Goal: Transaction & Acquisition: Purchase product/service

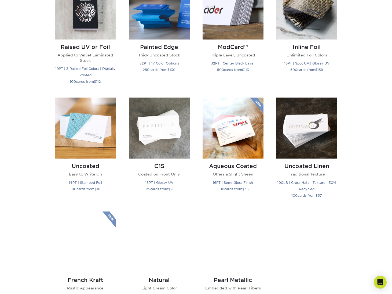
scroll to position [376, 0]
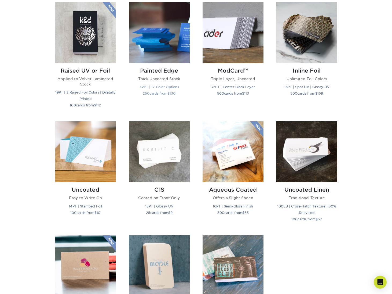
click at [159, 36] on img at bounding box center [159, 32] width 61 height 61
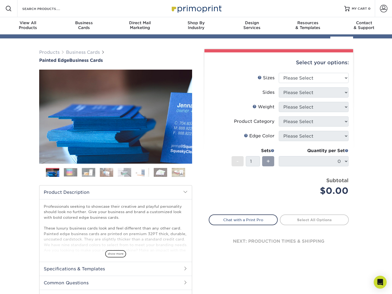
click at [76, 169] on img at bounding box center [115, 116] width 153 height 153
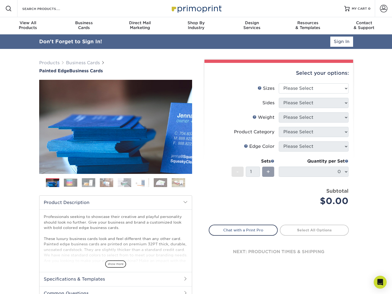
drag, startPoint x: 70, startPoint y: 182, endPoint x: 76, endPoint y: 184, distance: 6.6
click at [70, 182] on img at bounding box center [70, 182] width 13 height 8
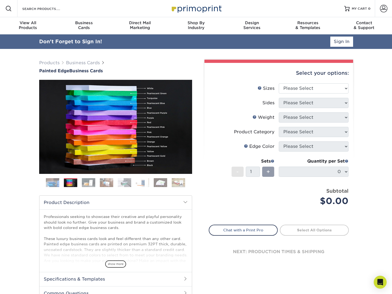
click at [82, 185] on img at bounding box center [88, 182] width 13 height 9
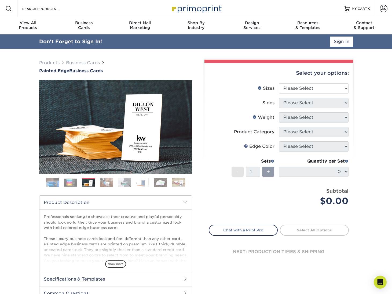
click at [47, 183] on img at bounding box center [52, 182] width 13 height 13
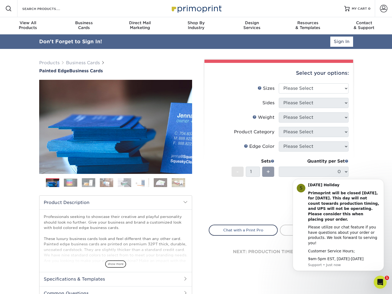
click at [125, 182] on img at bounding box center [124, 182] width 13 height 9
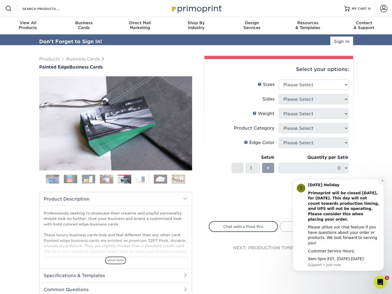
click at [383, 182] on icon "Dismiss notification" at bounding box center [382, 180] width 3 height 3
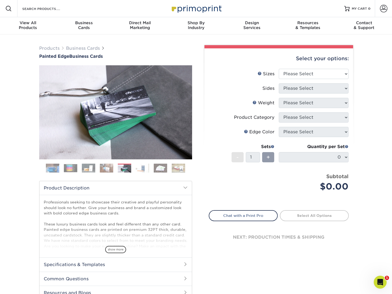
click at [126, 167] on img at bounding box center [124, 168] width 13 height 9
click at [227, 189] on div "Price per set $0.00" at bounding box center [244, 183] width 70 height 20
click at [221, 187] on div "Price per set $0.00" at bounding box center [244, 183] width 70 height 20
click at [159, 169] on img at bounding box center [160, 167] width 13 height 9
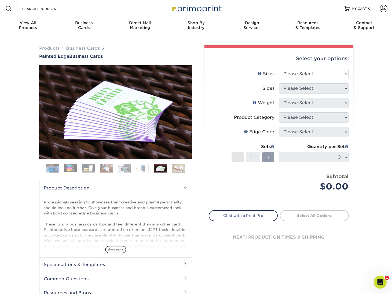
click at [68, 170] on img at bounding box center [70, 168] width 13 height 8
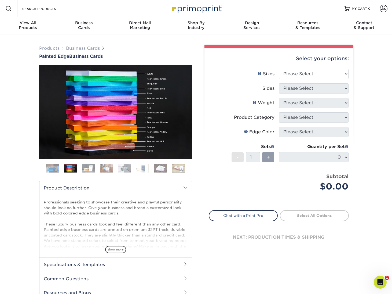
click at [182, 165] on img at bounding box center [178, 167] width 13 height 9
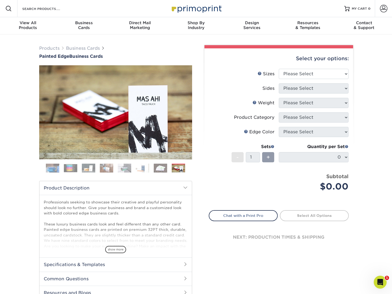
click at [165, 168] on img at bounding box center [160, 167] width 13 height 9
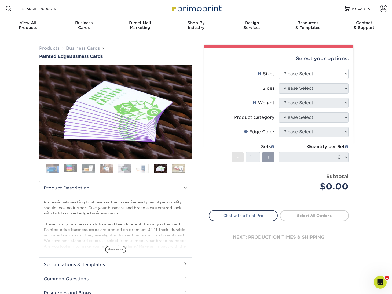
click at [147, 167] on img at bounding box center [142, 167] width 13 height 9
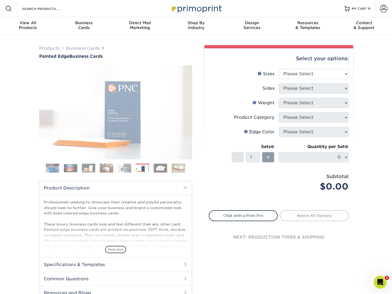
click at [164, 169] on img at bounding box center [160, 167] width 13 height 9
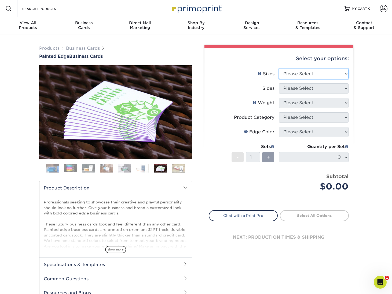
click at [315, 71] on select "Please Select 2" x 3.5" - Standard 2.125" x 3.375" - European 2.5" x 2.5" - Squ…" at bounding box center [314, 74] width 70 height 10
select select "2.00x3.50"
click at [279, 69] on select "Please Select 2" x 3.5" - Standard 2.125" x 3.375" - European 2.5" x 2.5" - Squ…" at bounding box center [314, 74] width 70 height 10
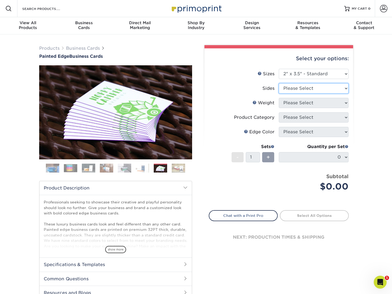
click at [318, 89] on select "Please Select Print Both Sides Print Front Only" at bounding box center [314, 88] width 70 height 10
select select "13abbda7-1d64-4f25-8bb2-c179b224825d"
click at [279, 83] on select "Please Select Print Both Sides Print Front Only" at bounding box center [314, 88] width 70 height 10
click at [317, 104] on form "Sizes Help Sizes Please Select 2" x 3.5" - Standard 2.125" x 3.375" - European …" at bounding box center [279, 136] width 140 height 135
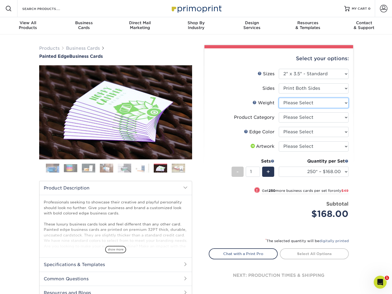
click at [332, 101] on select "Please Select 32PTUC" at bounding box center [314, 103] width 70 height 10
select select "32PTUC"
click at [279, 98] on select "Please Select 32PTUC" at bounding box center [314, 103] width 70 height 10
click at [390, 133] on div "Products Business Cards Painted Edge Business Cards Previous Next" at bounding box center [196, 177] width 392 height 287
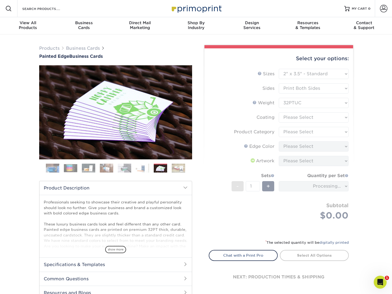
click at [207, 90] on div "Select your options: Sizes Help Sizes Please Select 2" x 3.5" - Standard 2.125"…" at bounding box center [278, 172] width 149 height 249
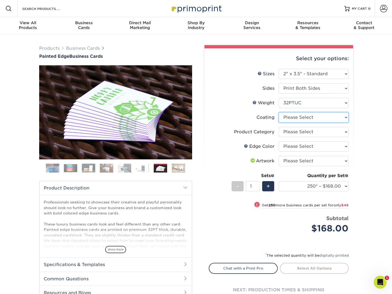
click at [290, 119] on select at bounding box center [314, 117] width 70 height 10
select select "3e7618de-abca-4bda-9f97-8b9129e913d8"
click at [279, 112] on select at bounding box center [314, 117] width 70 height 10
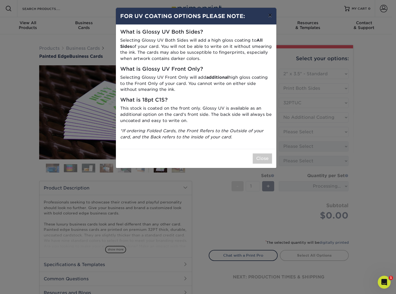
click at [270, 14] on button "×" at bounding box center [270, 15] width 12 height 15
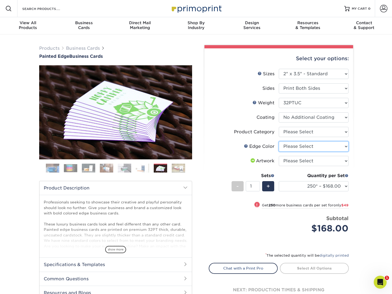
click at [308, 147] on select "Please Select Charcoal Black Brown Blue Pearlescent Blue Pearlescent Gold Pearl…" at bounding box center [314, 146] width 70 height 10
select select "8edf2e46-2dbb-4a7c-bc5c-20ba781fe219"
click at [279, 141] on select "Please Select Charcoal Black Brown Blue Pearlescent Blue Pearlescent Gold Pearl…" at bounding box center [314, 146] width 70 height 10
click at [246, 146] on link at bounding box center [246, 146] width 4 height 4
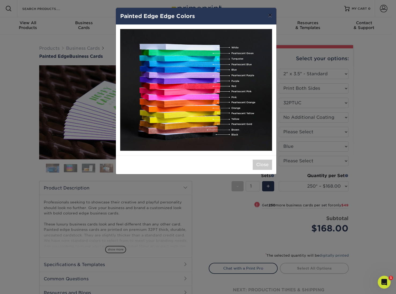
click at [269, 15] on button "×" at bounding box center [270, 15] width 12 height 15
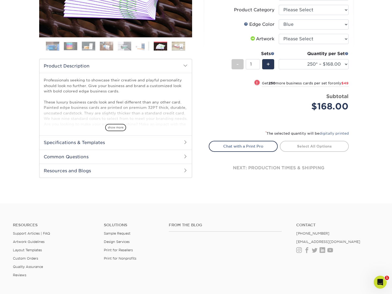
scroll to position [188, 0]
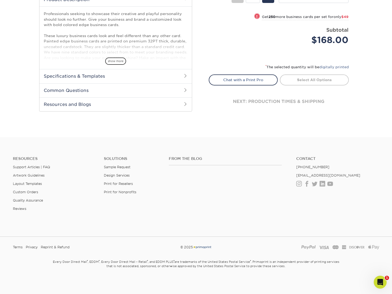
click at [89, 74] on h2 "Specifications & Templates" at bounding box center [115, 76] width 152 height 14
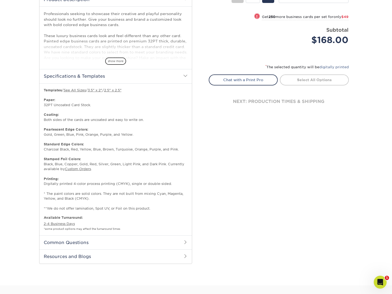
click at [125, 193] on p "Templates / See All Sizes / 3.5" x 2" / 2.5" x 2.5" Paper: 32PT Uncoated Card S…" at bounding box center [116, 149] width 144 height 123
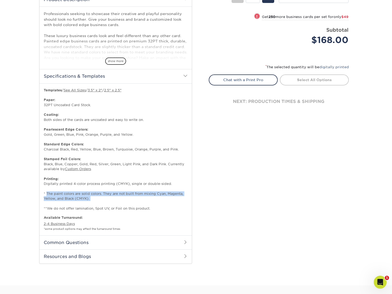
click at [125, 193] on p "Templates / See All Sizes / 3.5" x 2" / 2.5" x 2.5" Paper: 32PT Uncoated Card S…" at bounding box center [116, 149] width 144 height 123
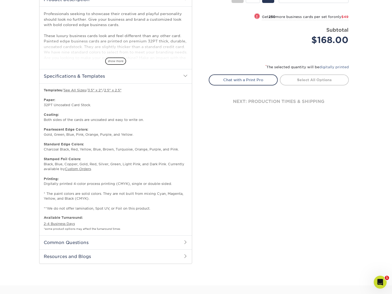
click at [208, 195] on div "Select your options: Sizes Help Sizes Please Select 2" x 3.5" - Standard" at bounding box center [276, 63] width 161 height 413
click at [57, 182] on p "Templates / See All Sizes / 3.5" x 2" / 2.5" x 2.5" Paper: 32PT Uncoated Card S…" at bounding box center [116, 149] width 144 height 123
click at [93, 182] on p "Templates / See All Sizes / 3.5" x 2" / 2.5" x 2.5" Paper: 32PT Uncoated Card S…" at bounding box center [116, 149] width 144 height 123
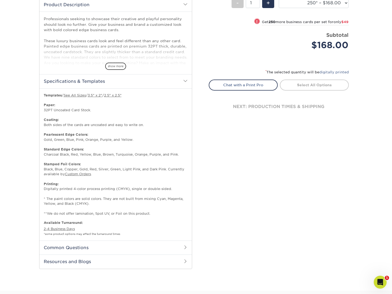
scroll to position [183, 0]
drag, startPoint x: 102, startPoint y: 199, endPoint x: 44, endPoint y: 198, distance: 58.0
click at [44, 198] on p "Templates / See All Sizes / 3.5" x 2" / 2.5" x 2.5" Paper: 32PT Uncoated Card S…" at bounding box center [116, 154] width 144 height 123
click at [87, 245] on h2 "Common Questions" at bounding box center [115, 247] width 152 height 14
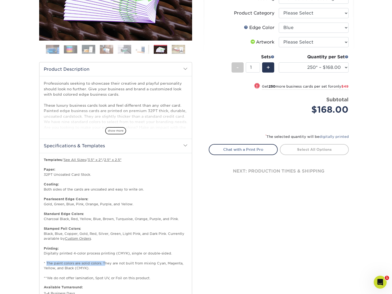
scroll to position [128, 0]
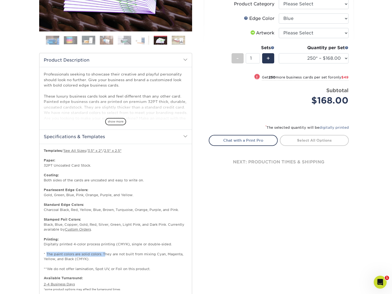
click at [71, 253] on p "Templates / See All Sizes / 3.5" x 2" / 2.5" x 2.5" Paper: 32PT Uncoated Card S…" at bounding box center [116, 209] width 144 height 123
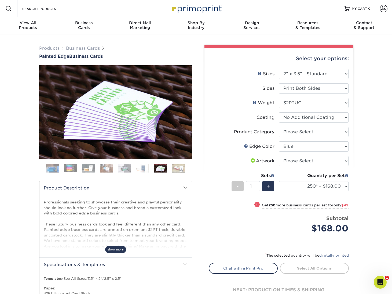
click at [120, 249] on span "show more" at bounding box center [115, 249] width 21 height 7
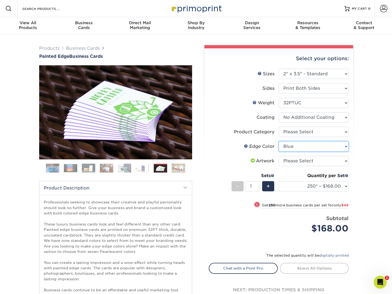
click at [311, 148] on select "Please Select Charcoal Black Brown Blue Pearlescent Blue Pearlescent Gold Pearl…" at bounding box center [314, 146] width 70 height 10
click at [88, 167] on img at bounding box center [88, 167] width 13 height 9
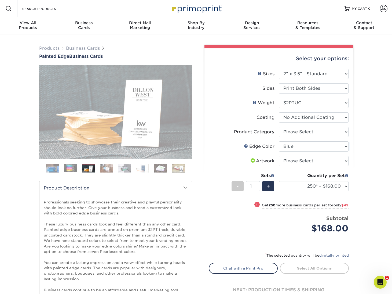
click at [70, 169] on img at bounding box center [70, 168] width 13 height 8
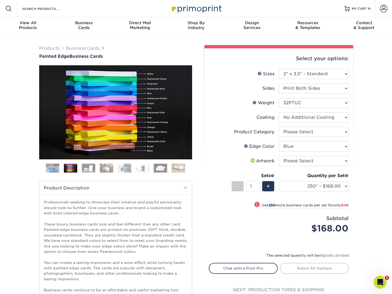
click at [139, 168] on img at bounding box center [142, 167] width 13 height 9
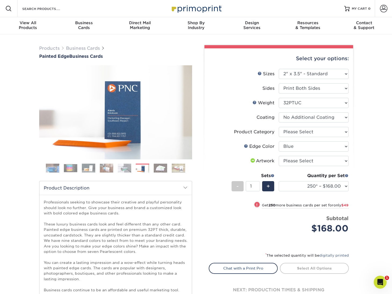
click at [68, 166] on img at bounding box center [70, 168] width 13 height 8
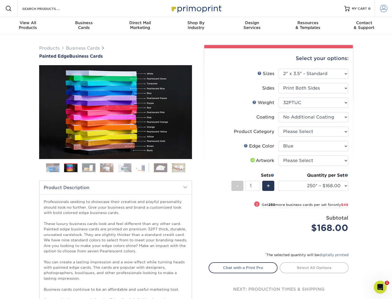
click at [390, 8] on link "Account" at bounding box center [383, 8] width 17 height 17
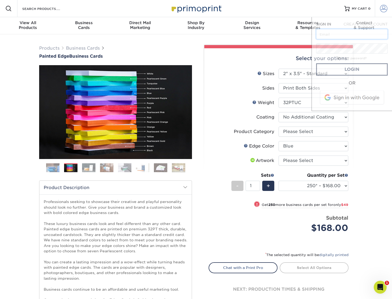
type input "josiah@fulcrumpro.com"
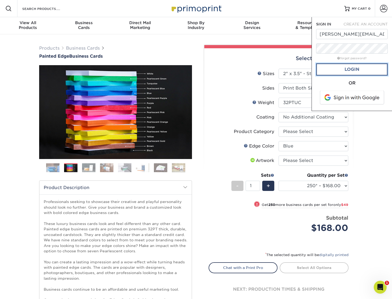
click at [361, 66] on link "Login" at bounding box center [352, 69] width 72 height 12
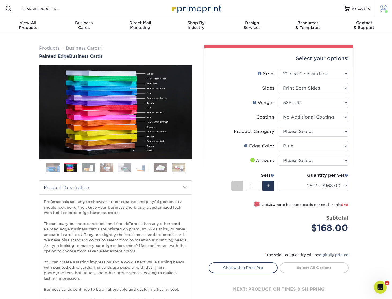
click at [381, 9] on span at bounding box center [384, 9] width 8 height 8
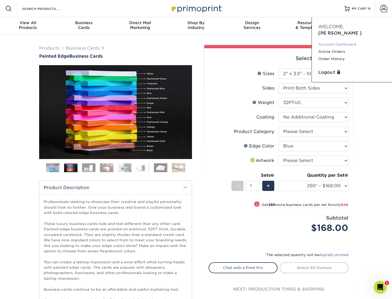
click at [347, 41] on link "Account Dashboard" at bounding box center [352, 44] width 67 height 7
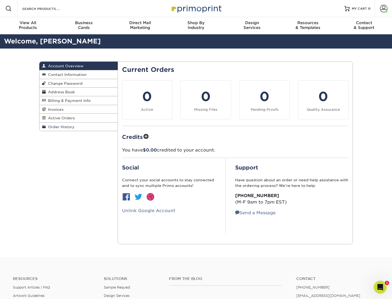
click at [60, 127] on span "Order History" at bounding box center [60, 127] width 29 height 4
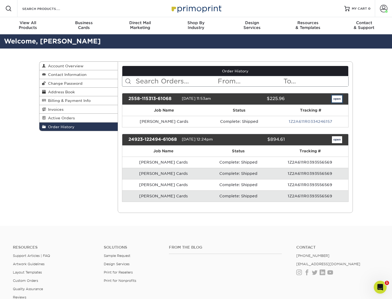
click at [336, 99] on link "open" at bounding box center [337, 99] width 10 height 7
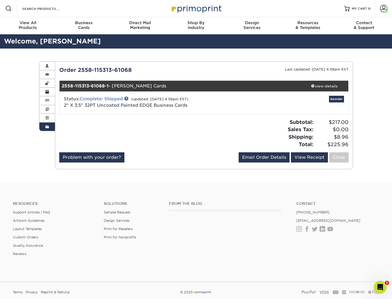
click at [114, 100] on link "Complete: Shipped" at bounding box center [101, 98] width 43 height 5
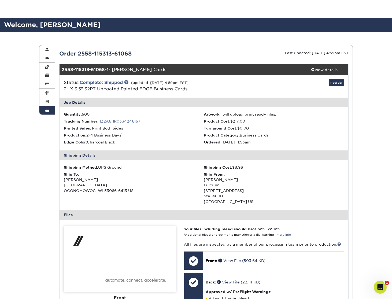
scroll to position [143, 0]
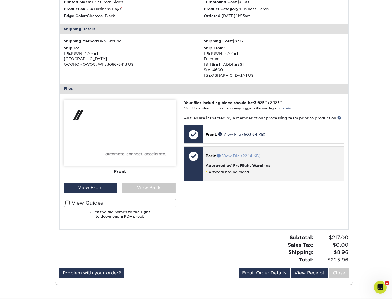
click at [242, 156] on link "View File (22.14 KB)" at bounding box center [238, 156] width 43 height 4
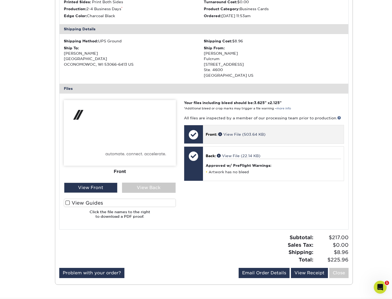
click at [277, 132] on p "Front: View File (503.64 KB)" at bounding box center [274, 134] width 136 height 5
click at [221, 134] on span at bounding box center [220, 134] width 5 height 4
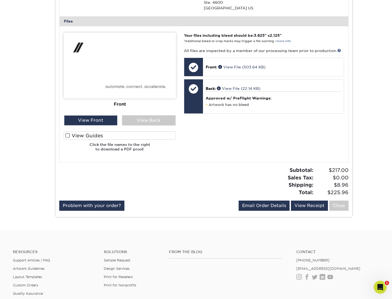
scroll to position [209, 0]
